Goal: Use online tool/utility: Utilize a website feature to perform a specific function

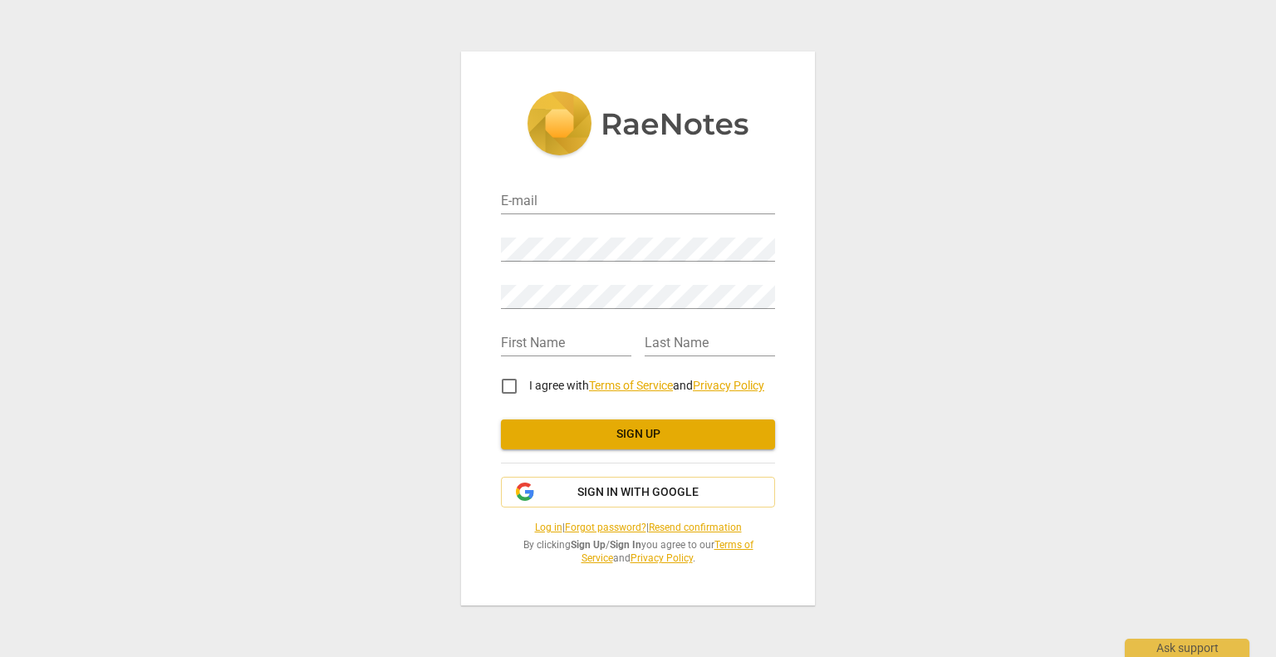
click at [249, 170] on div "E-mail Password Retype Password First Name Last Name I agree with Terms of Serv…" at bounding box center [638, 328] width 1276 height 657
click at [538, 529] on link "Log in" at bounding box center [548, 528] width 27 height 12
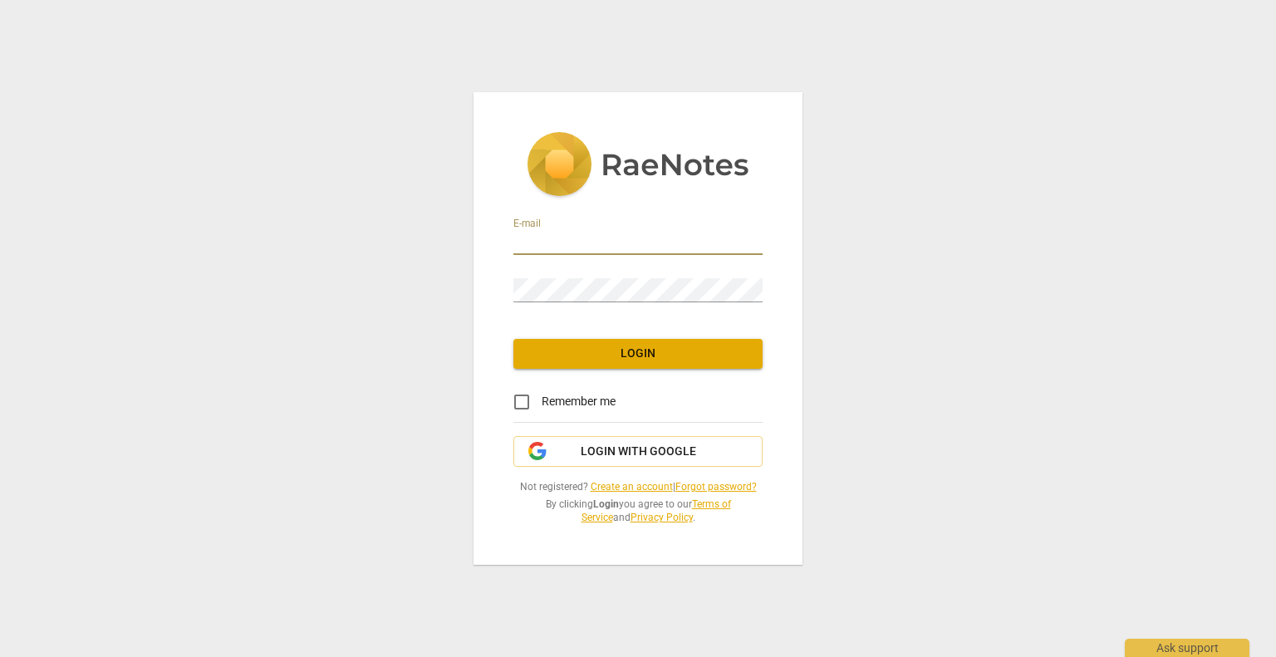
click at [568, 241] on input "email" at bounding box center [638, 243] width 249 height 24
type input "[EMAIL_ADDRESS][DOMAIN_NAME]"
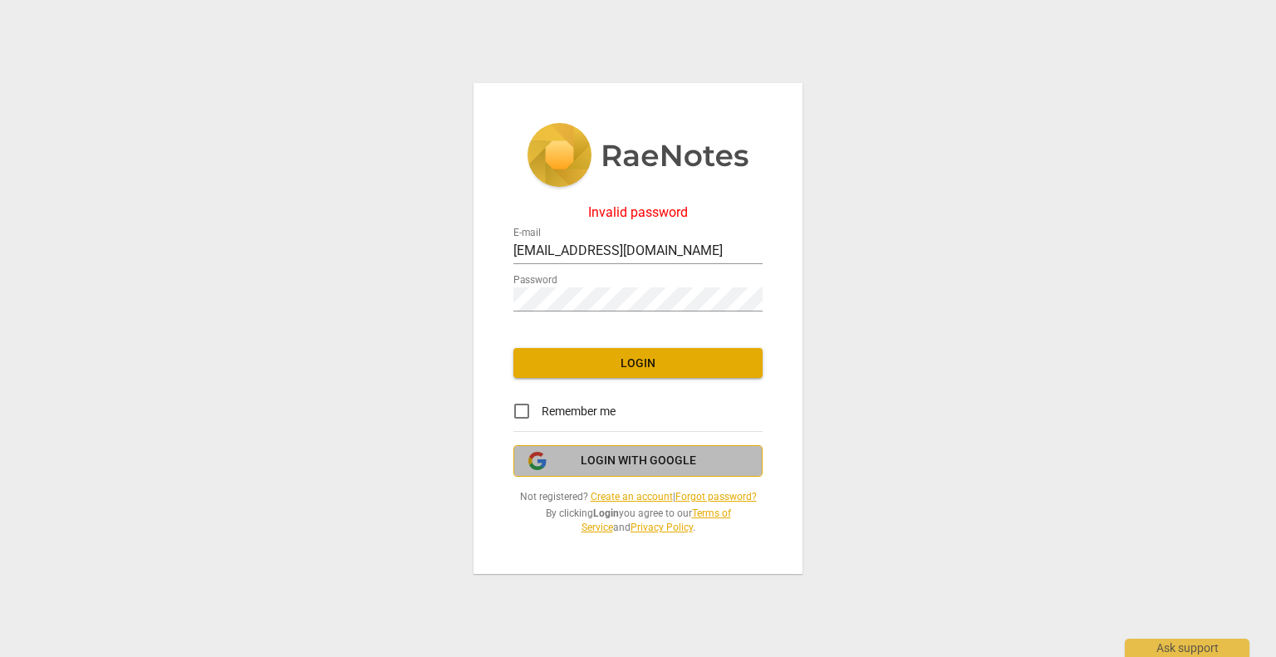
click at [597, 468] on span "Login with Google" at bounding box center [639, 461] width 116 height 17
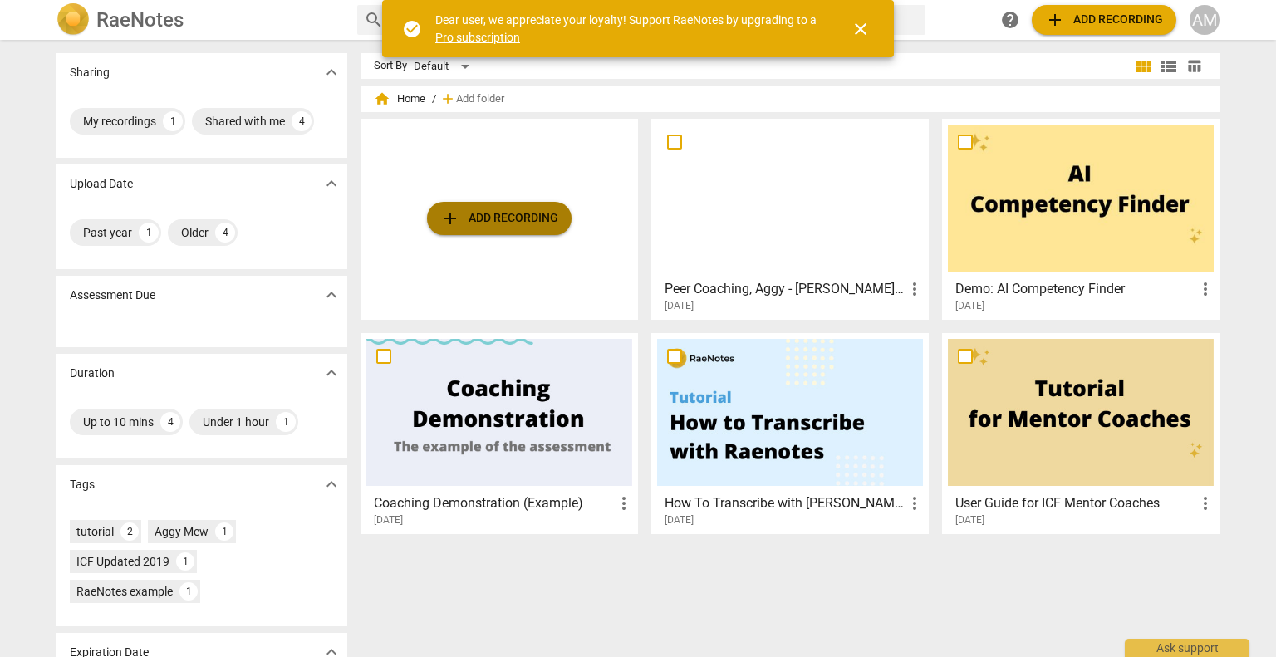
click at [499, 219] on span "add Add recording" at bounding box center [499, 219] width 118 height 20
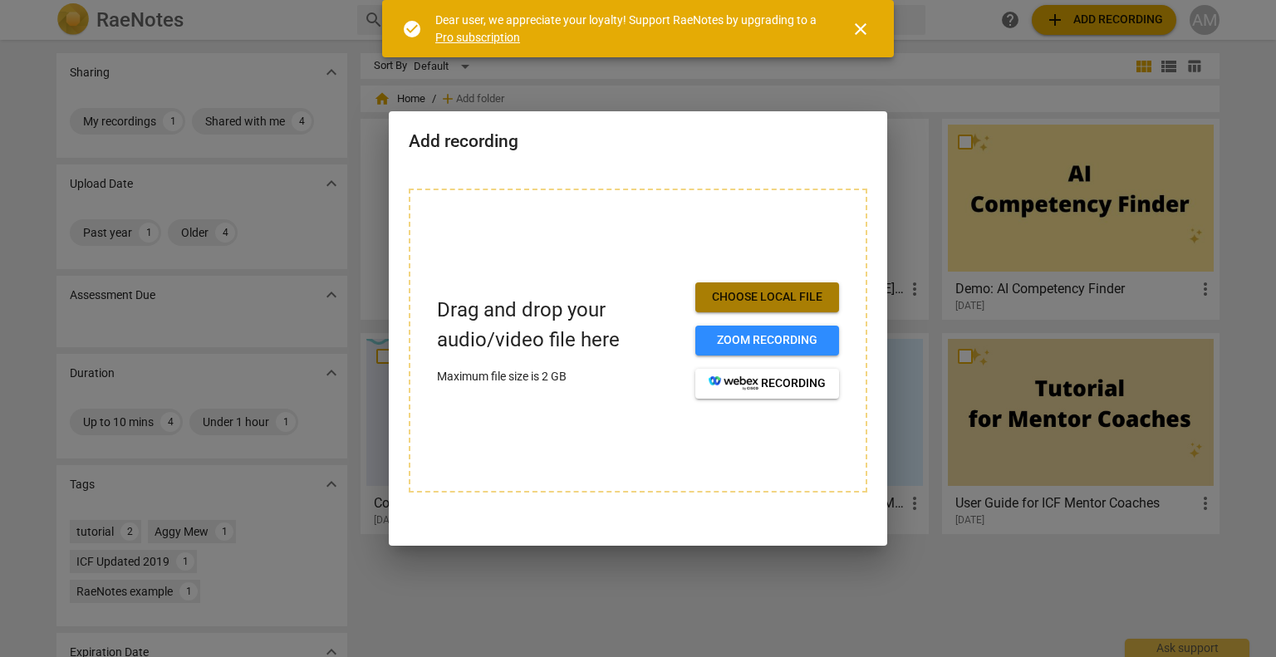
click at [741, 303] on span "Choose local file" at bounding box center [767, 297] width 117 height 17
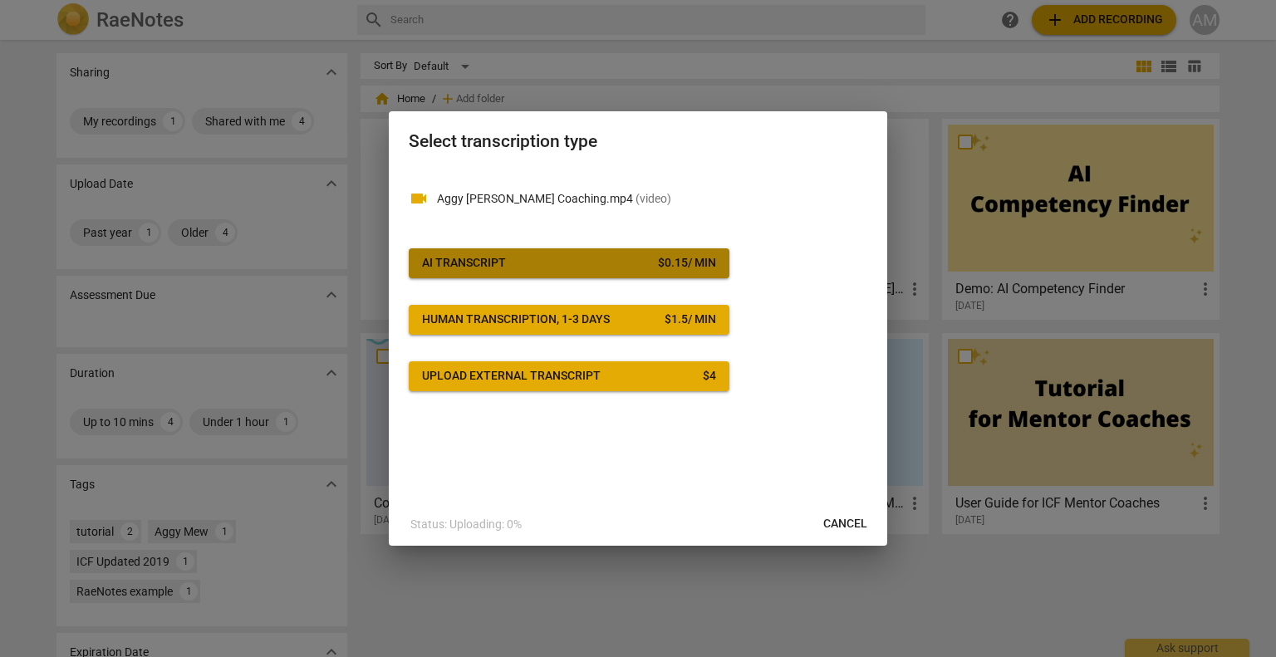
click at [588, 261] on span "AI Transcript $ 0.15 / min" at bounding box center [569, 263] width 294 height 17
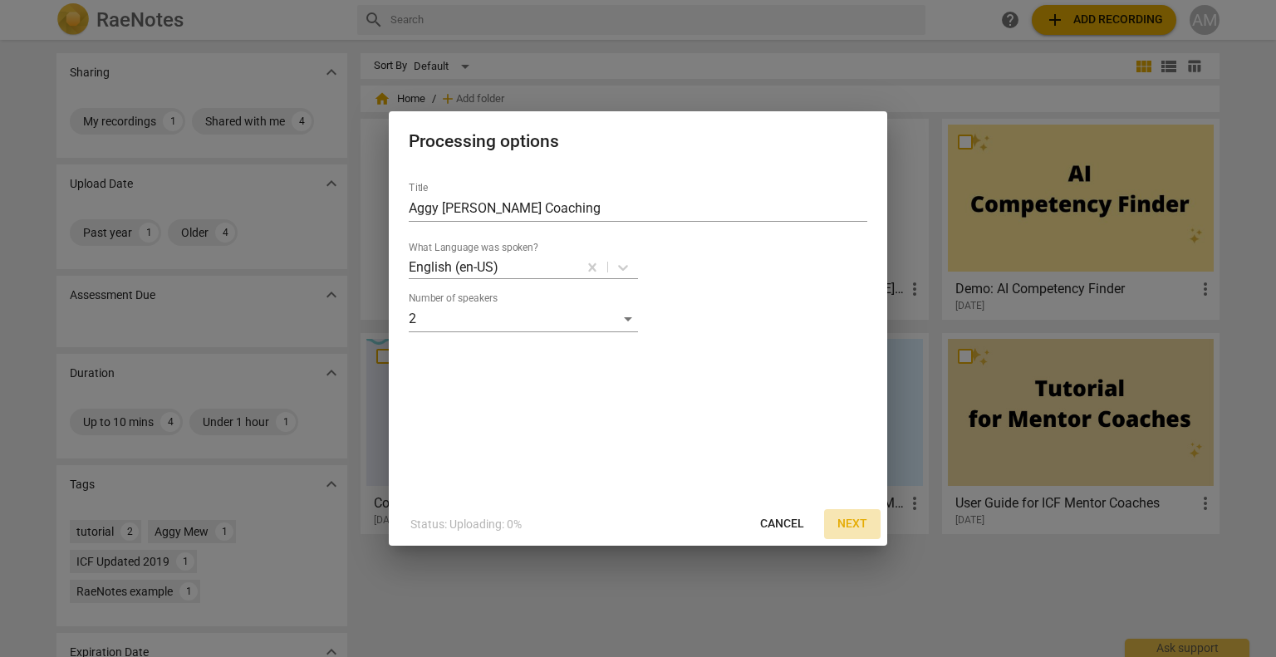
click at [836, 526] on button "Next" at bounding box center [852, 524] width 57 height 30
